Goal: Entertainment & Leisure: Consume media (video, audio)

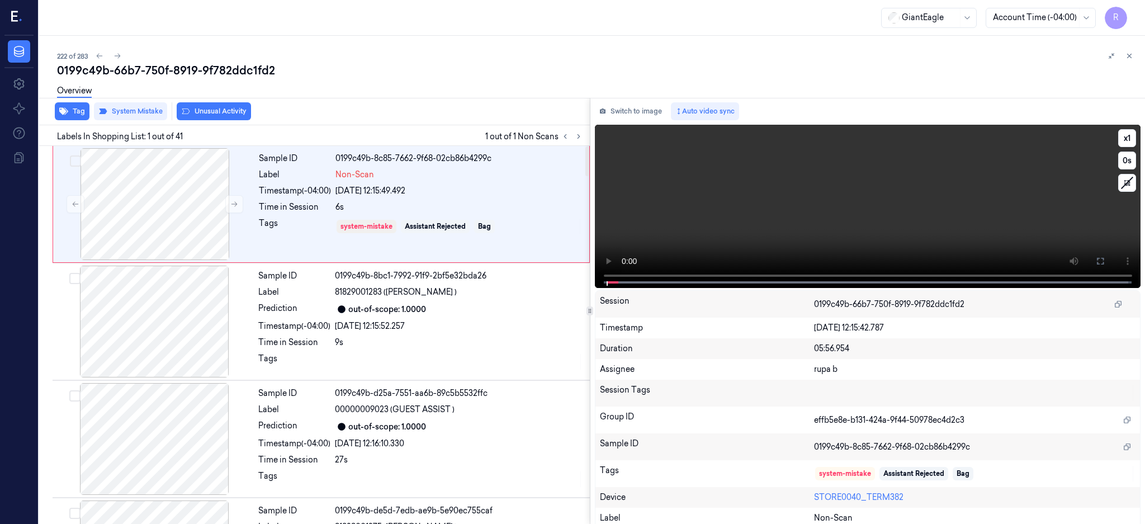
click at [166, 211] on div at bounding box center [154, 204] width 199 height 112
click at [168, 223] on div at bounding box center [154, 204] width 199 height 112
click at [1109, 253] on button at bounding box center [1100, 261] width 18 height 18
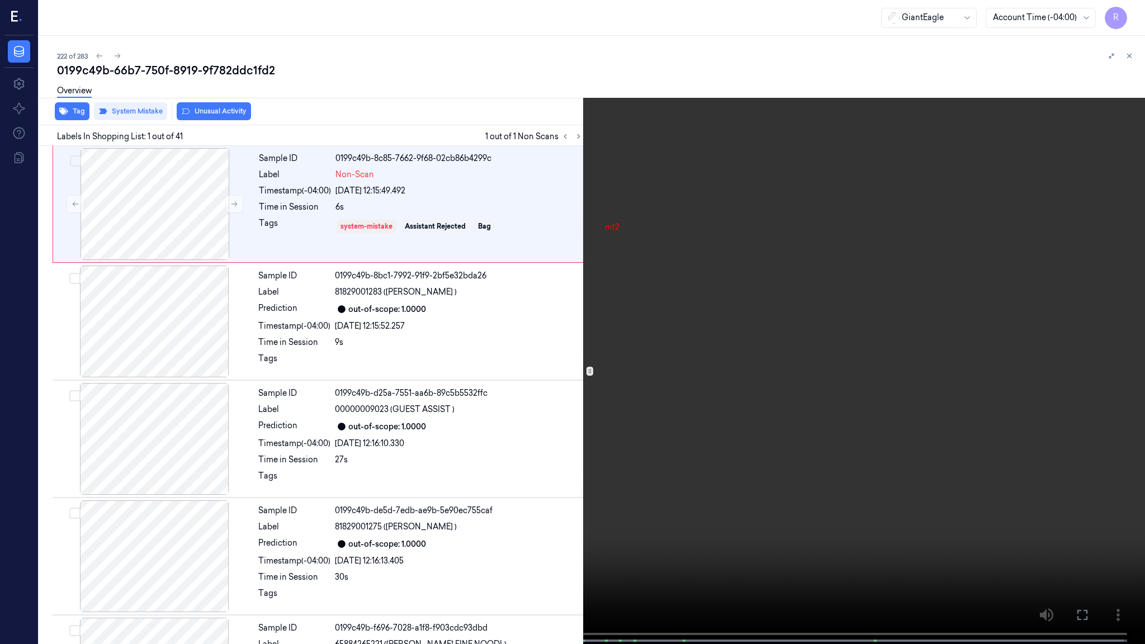
drag, startPoint x: 700, startPoint y: 301, endPoint x: 752, endPoint y: 394, distance: 106.6
click at [700, 301] on video at bounding box center [572, 323] width 1145 height 646
click at [815, 417] on video at bounding box center [572, 323] width 1145 height 646
click at [732, 423] on video at bounding box center [572, 323] width 1145 height 646
